Goal: Find specific page/section: Find specific page/section

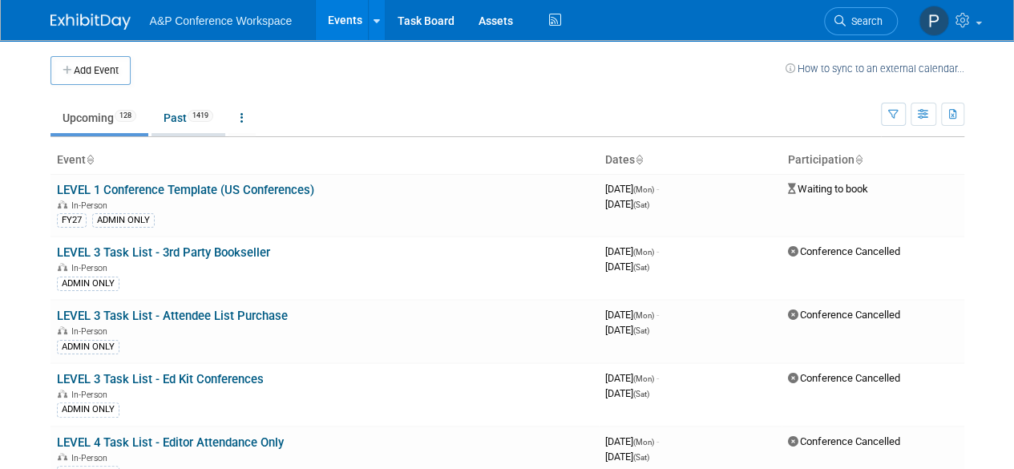
click at [167, 131] on link "Past 1419" at bounding box center [188, 118] width 74 height 30
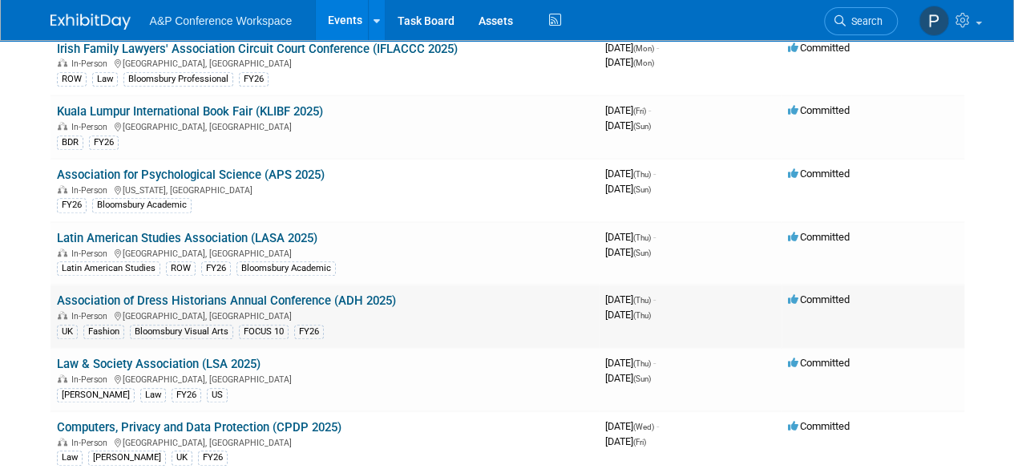
click at [347, 293] on link "Association of Dress Historians Annual Conference (ADH 2025)" at bounding box center [226, 300] width 339 height 14
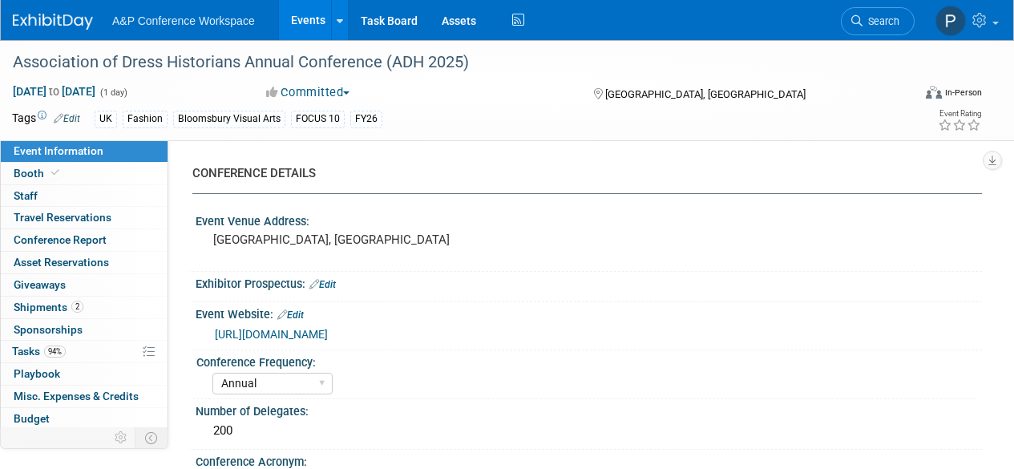
select select "Annual"
select select "Level 2"
select select "In-Person Booth"
select select "Fashion"
select select "Bloomsbury Visual Arts"
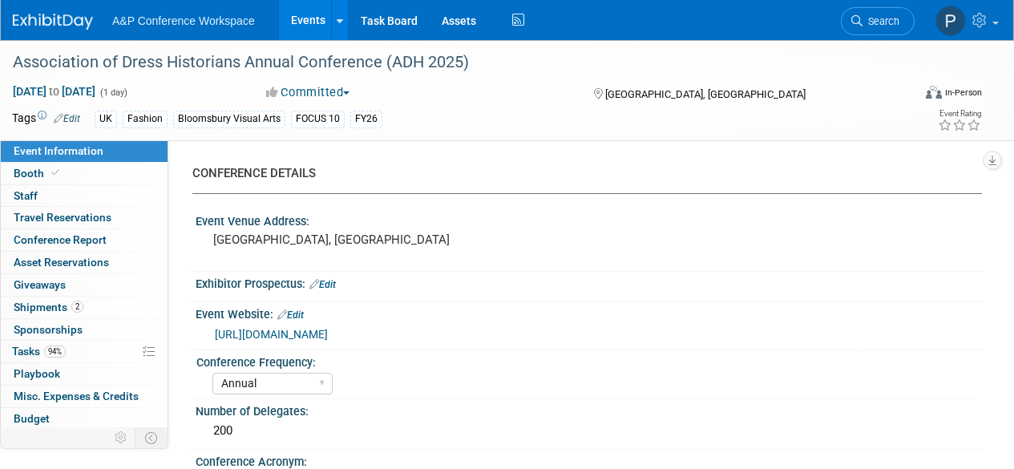
select select "Matt Hambridge"
select select "Carly Bull"
select select "Katie Dean"
select select "Networking/Commissioning"
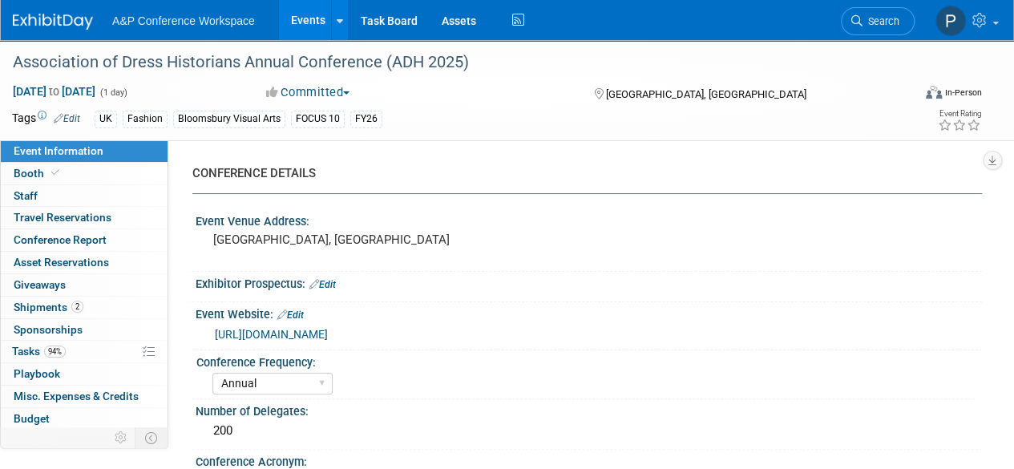
click at [328, 335] on link "https://dresshistorians.org/conferences/" at bounding box center [271, 334] width 113 height 13
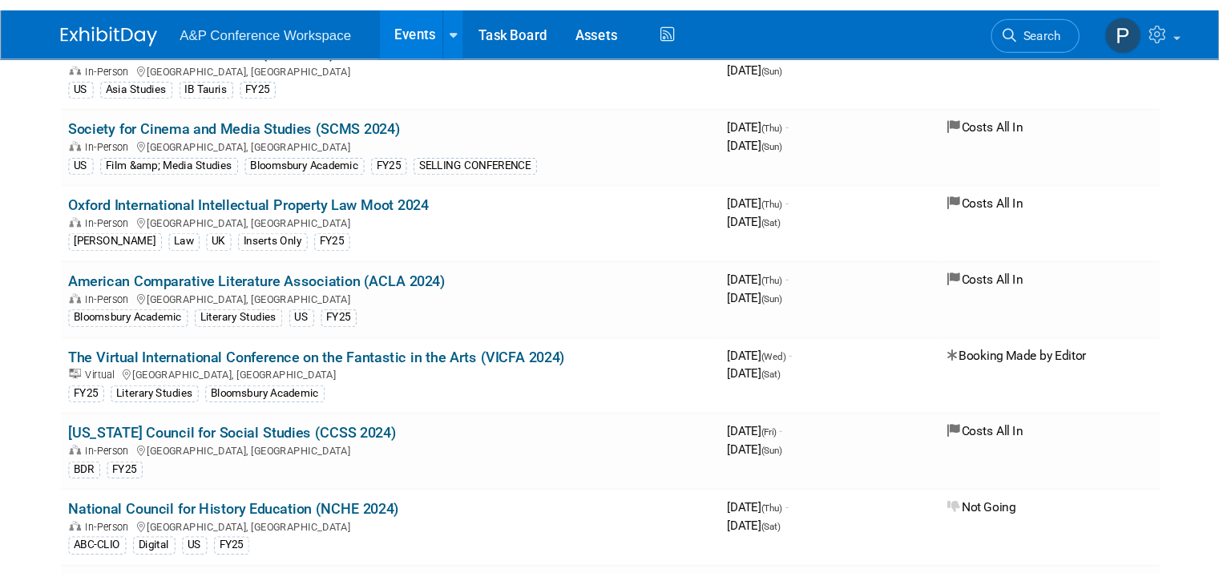
scroll to position [31983, 0]
